Goal: Task Accomplishment & Management: Use online tool/utility

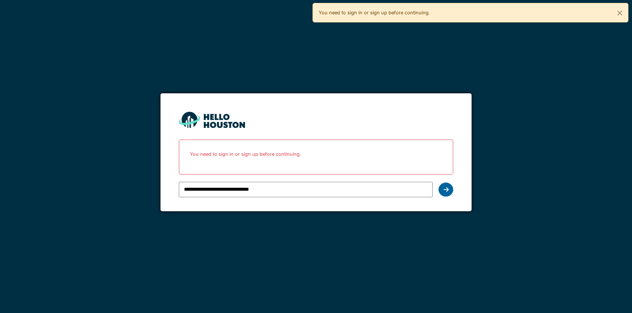
click at [451, 187] on div at bounding box center [446, 190] width 15 height 14
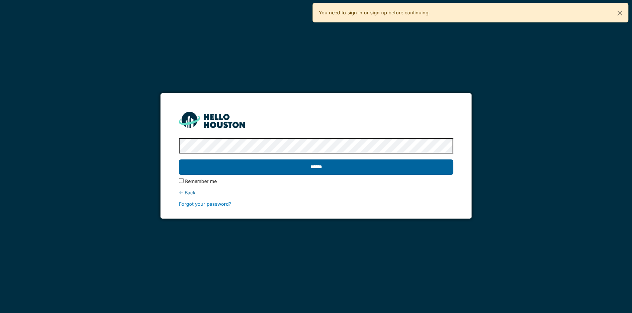
click at [319, 165] on input "******" at bounding box center [316, 166] width 275 height 15
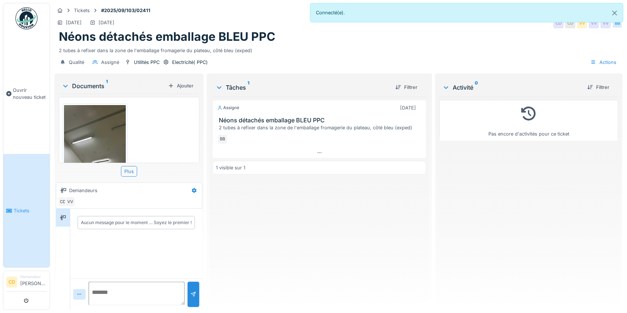
click at [313, 167] on div "1 visible sur 1" at bounding box center [318, 168] width 213 height 14
drag, startPoint x: 0, startPoint y: 0, endPoint x: 313, endPoint y: 167, distance: 354.4
click at [313, 167] on div "1 visible sur 1" at bounding box center [318, 168] width 213 height 14
click at [325, 148] on div at bounding box center [318, 152] width 213 height 11
